Goal: Navigation & Orientation: Find specific page/section

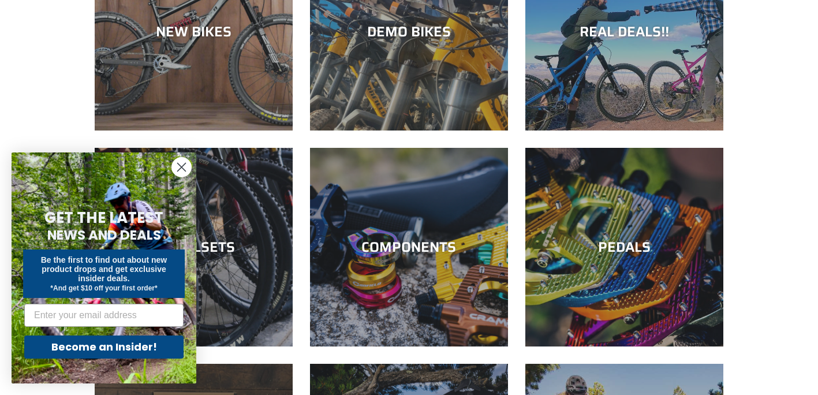
scroll to position [196, 0]
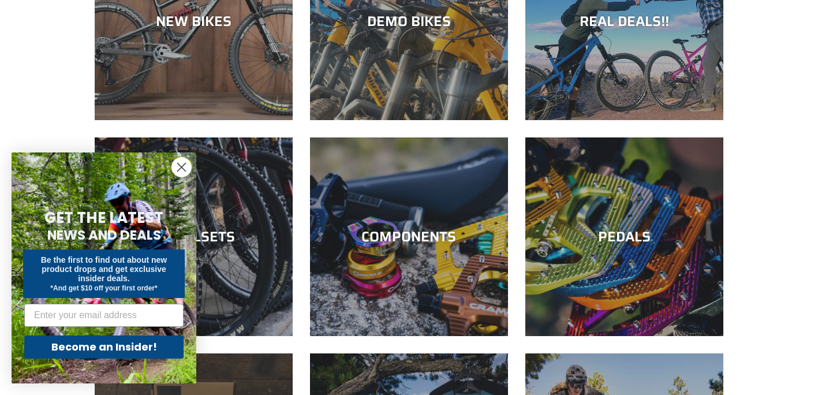
click at [181, 165] on circle "Close dialog" at bounding box center [181, 167] width 19 height 19
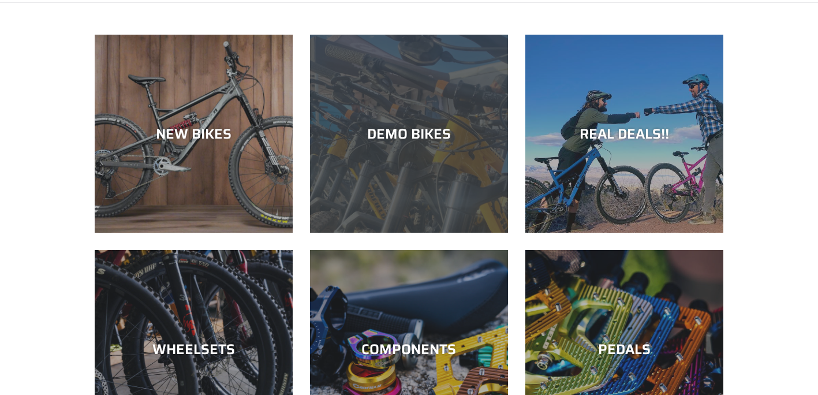
scroll to position [83, 0]
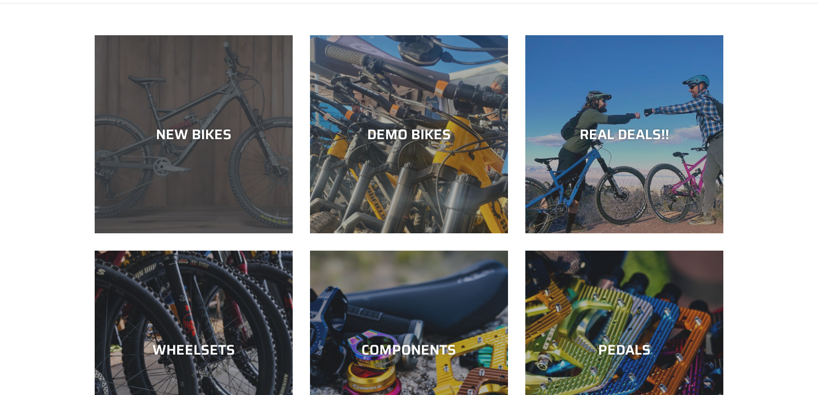
click at [255, 131] on div "NEW BIKES" at bounding box center [194, 134] width 198 height 17
click at [225, 233] on div "NEW BIKES" at bounding box center [194, 233] width 198 height 0
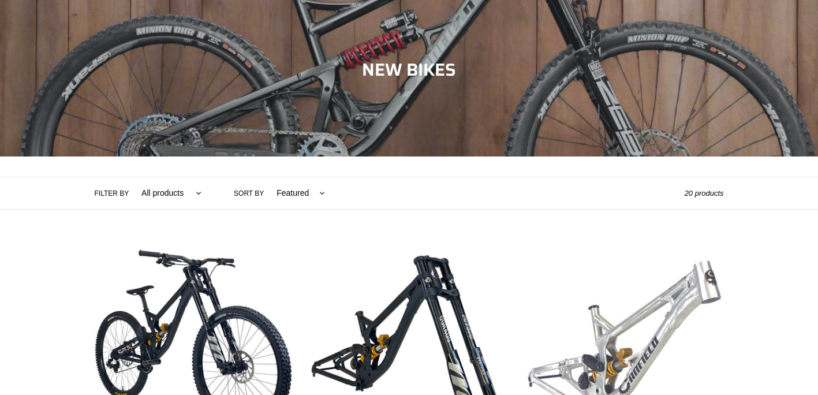
scroll to position [103, 0]
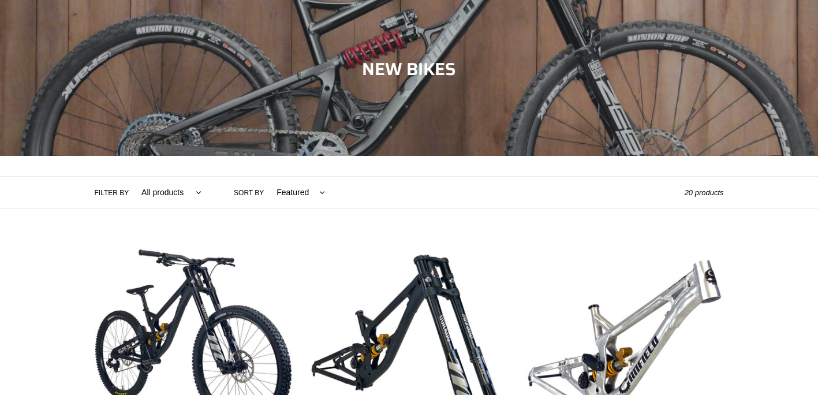
click at [180, 182] on select "All products 275 29er balance BFCM23 BFCM24 CBF Downhill Enduro Full Suspension…" at bounding box center [168, 193] width 75 height 32
select select "/collections/new-bikes-up-to-2400-off/enduro"
click at [131, 177] on select "All products 275 29er balance BFCM23 BFCM24 CBF Downhill Enduro Full Suspension…" at bounding box center [168, 193] width 75 height 32
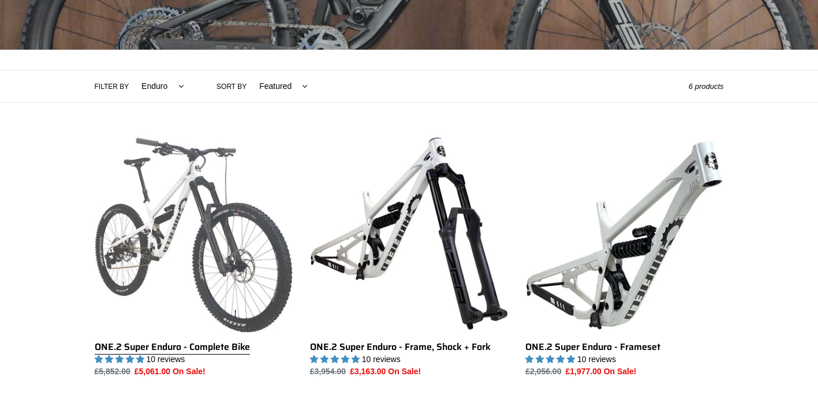
scroll to position [210, 0]
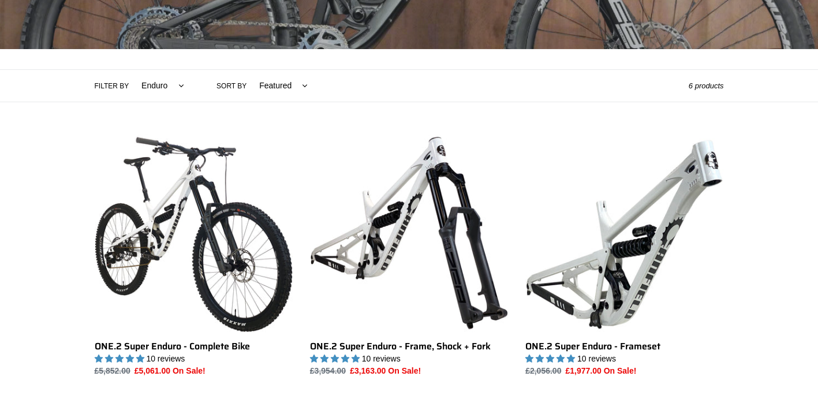
click at [276, 80] on select "Featured Best selling Alphabetically, A-Z Alphabetically, Z-A Price, low to hig…" at bounding box center [280, 86] width 63 height 32
click at [453, 104] on div "Collection: NEW BIKES Filter by All products 275 29er balance BFCM23 BFCM24 CBF…" at bounding box center [409, 258] width 818 height 764
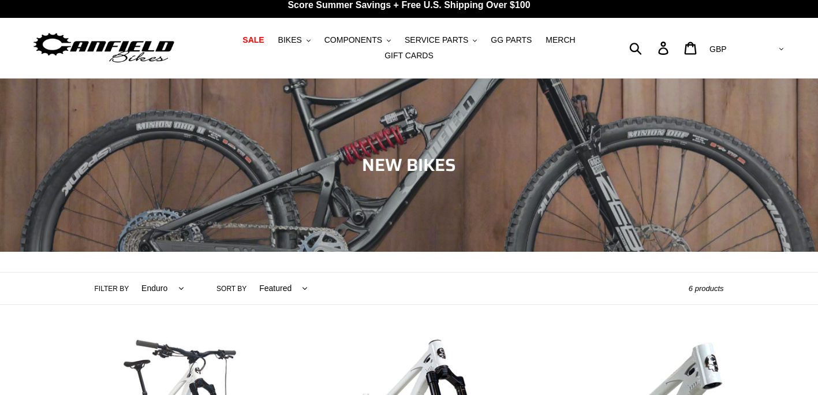
scroll to position [0, 0]
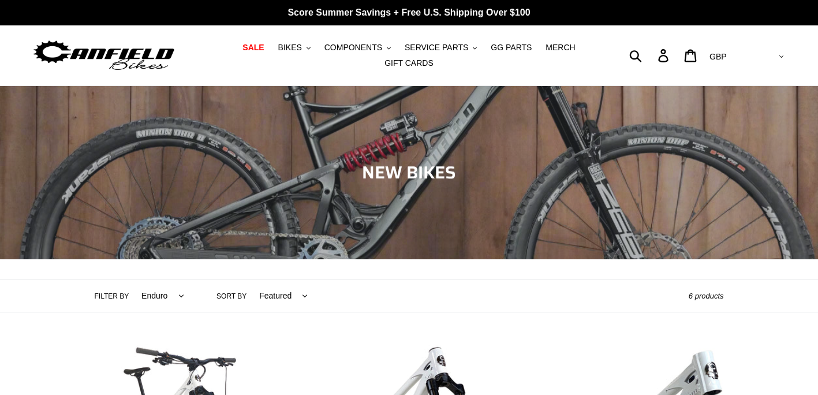
click at [167, 286] on select "All products 275 29er balance BFCM23 BFCM24 CBF Downhill Enduro Full Suspension…" at bounding box center [160, 296] width 58 height 32
select select "/collections/new-bikes-up-to-2400-off/hardtail"
click at [131, 280] on select "All products 275 29er balance BFCM23 BFCM24 CBF Downhill Enduro Full Suspension…" at bounding box center [160, 296] width 58 height 32
select select "/collections/new-bikes-up-to-2400-off/hardtail"
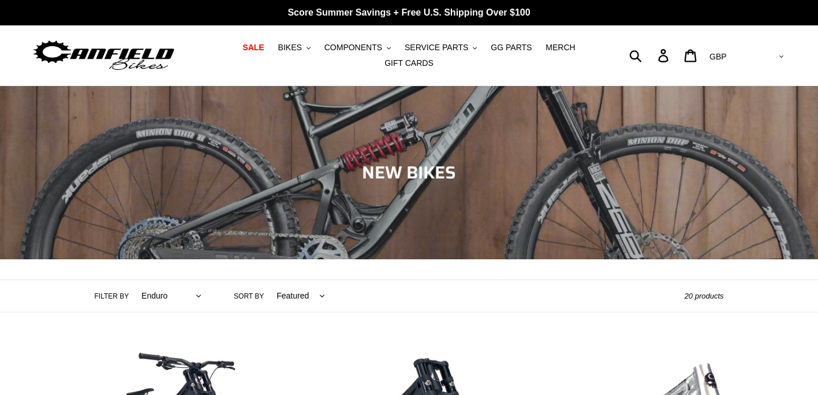
select select "/collections/new-bikes-up-to-2400-off/enduro"
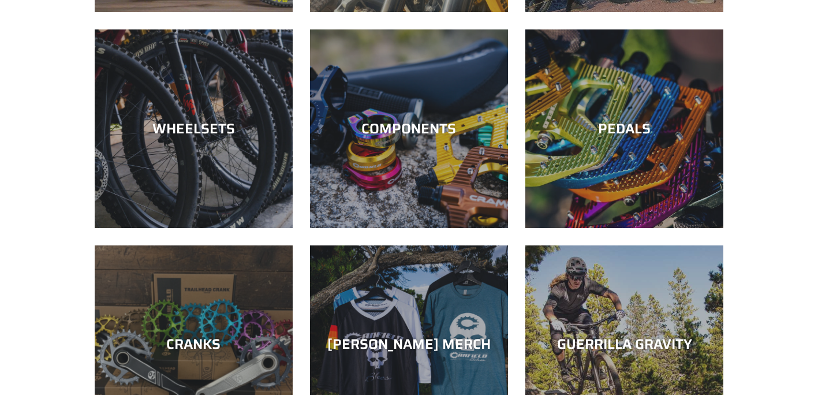
scroll to position [300, 0]
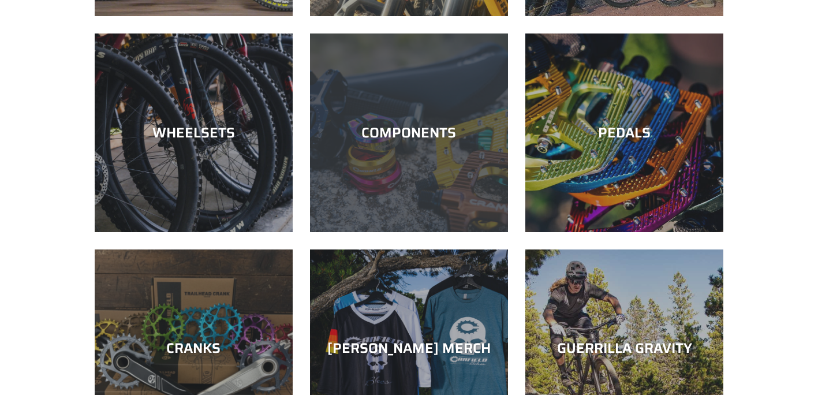
click at [420, 232] on div "COMPONENTS" at bounding box center [409, 232] width 198 height 0
